Goal: Information Seeking & Learning: Learn about a topic

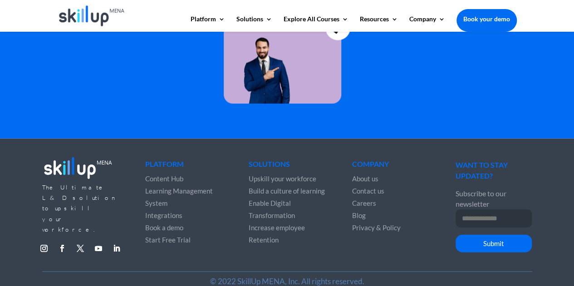
scroll to position [2665, 0]
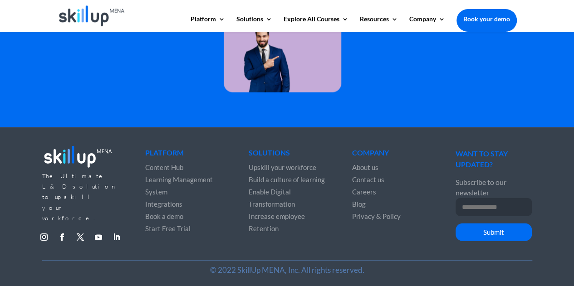
click at [153, 227] on span "Start Free Trial" at bounding box center [167, 228] width 45 height 8
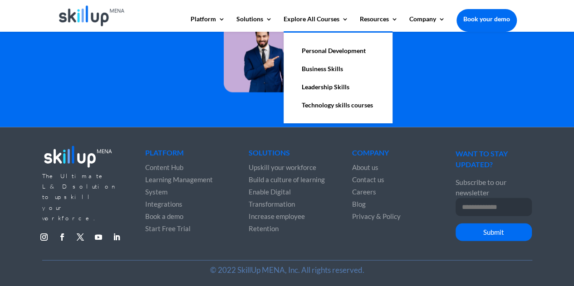
click at [338, 54] on link "Personal Development" at bounding box center [337, 51] width 91 height 18
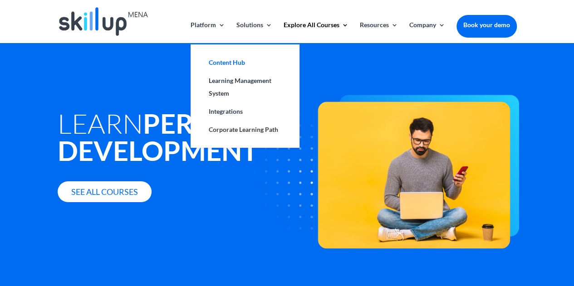
click at [231, 64] on link "Content Hub" at bounding box center [244, 62] width 91 height 18
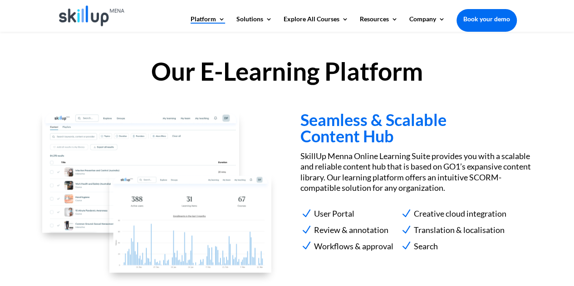
scroll to position [816, 0]
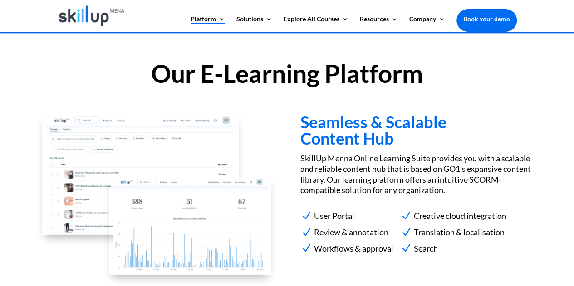
click at [309, 129] on h3 "Seamless & Scalable Content Hub" at bounding box center [415, 131] width 231 height 37
click at [310, 136] on h3 "Seamless & Scalable Content Hub" at bounding box center [415, 131] width 231 height 37
click at [307, 78] on h2 "Our E-Learning Platform" at bounding box center [287, 75] width 459 height 29
click at [306, 173] on p "SkillUp Menna Online Learning Suite provides you with a scalable and reliable c…" at bounding box center [415, 174] width 231 height 43
click at [318, 205] on div "Seamless & Scalable Content Hub SkillUp [PERSON_NAME] Online Learning Suite pro…" at bounding box center [415, 190] width 231 height 155
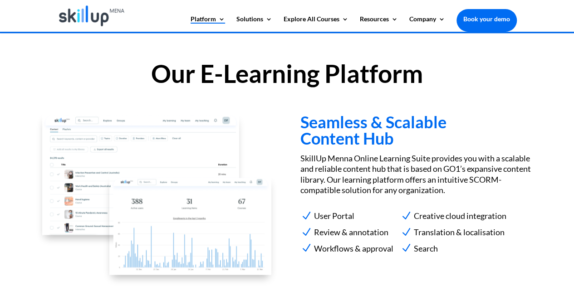
click at [318, 211] on span "User Portal" at bounding box center [332, 216] width 43 height 14
click at [178, 213] on img at bounding box center [190, 220] width 162 height 99
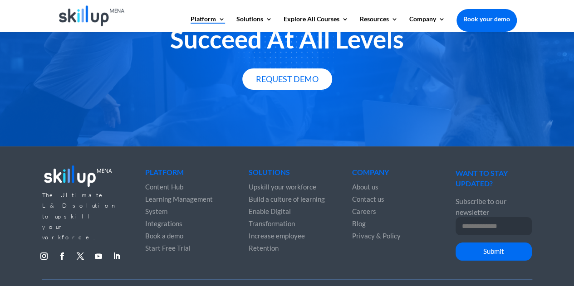
scroll to position [1692, 0]
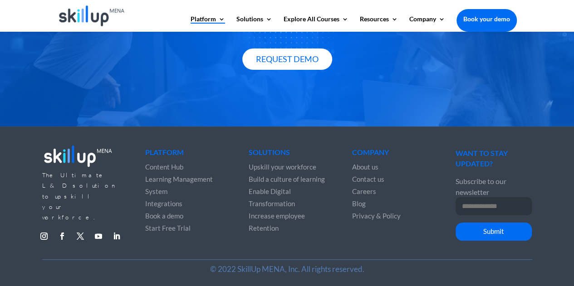
click at [161, 163] on span "Content Hub" at bounding box center [164, 167] width 38 height 8
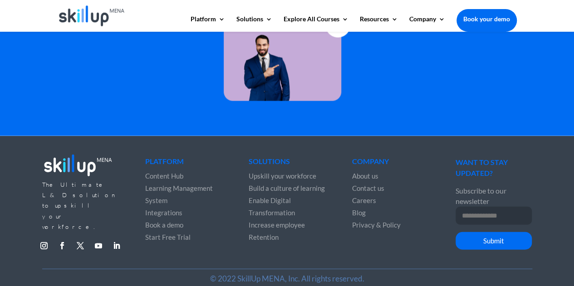
scroll to position [2665, 0]
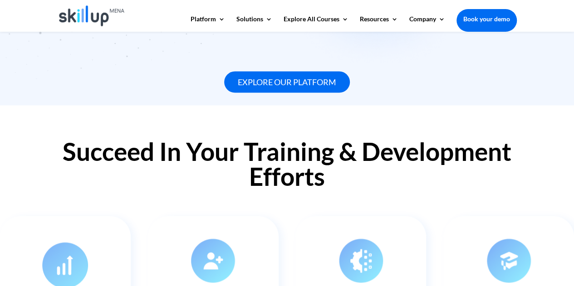
scroll to position [1043, 0]
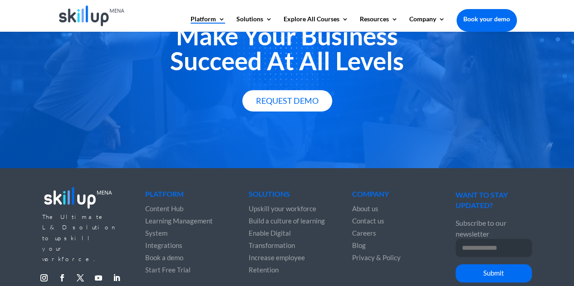
scroll to position [1678, 0]
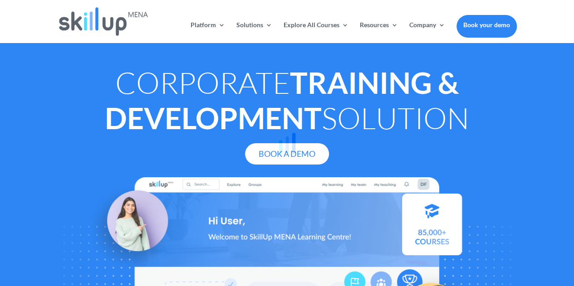
click at [218, 27] on div at bounding box center [287, 143] width 574 height 286
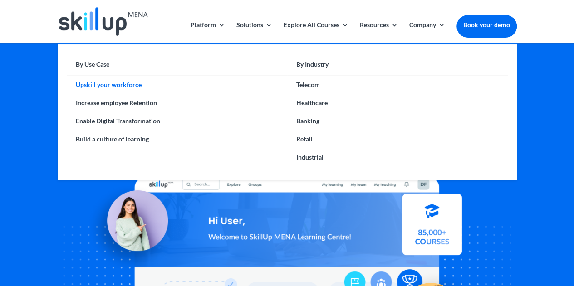
click at [131, 86] on link "Upskill your workforce" at bounding box center [177, 85] width 220 height 18
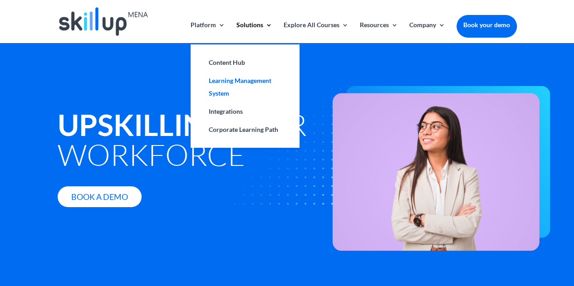
click at [229, 81] on link "Learning Management System" at bounding box center [244, 87] width 91 height 31
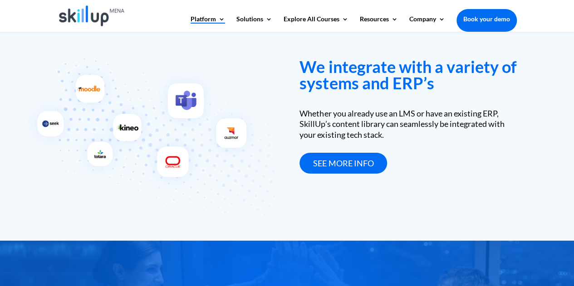
scroll to position [1143, 0]
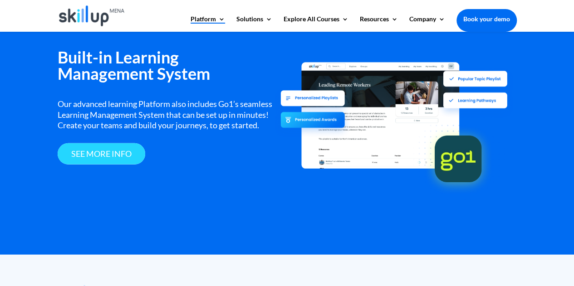
click at [94, 160] on link "see more info" at bounding box center [102, 153] width 88 height 21
